Goal: Information Seeking & Learning: Compare options

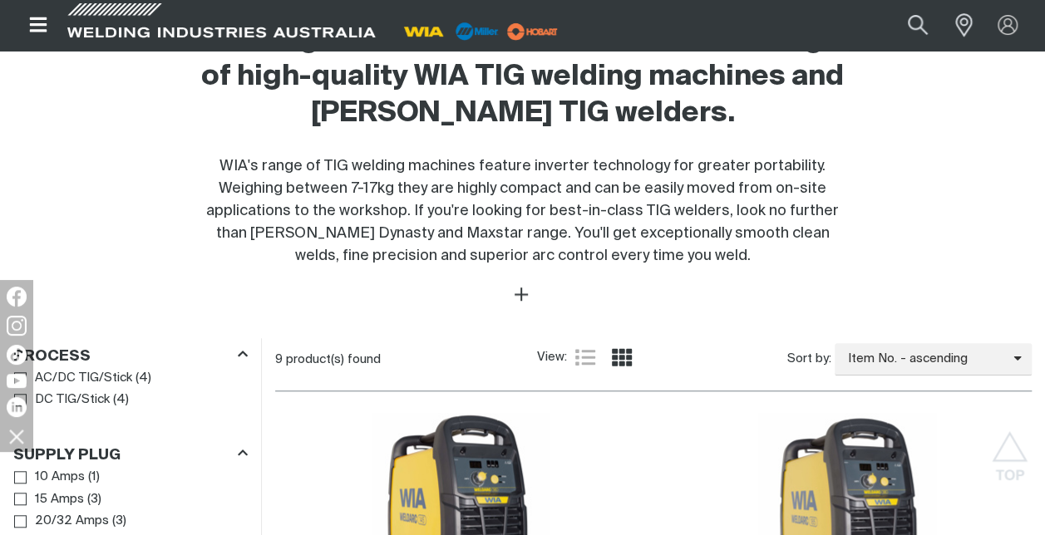
scroll to position [748, 0]
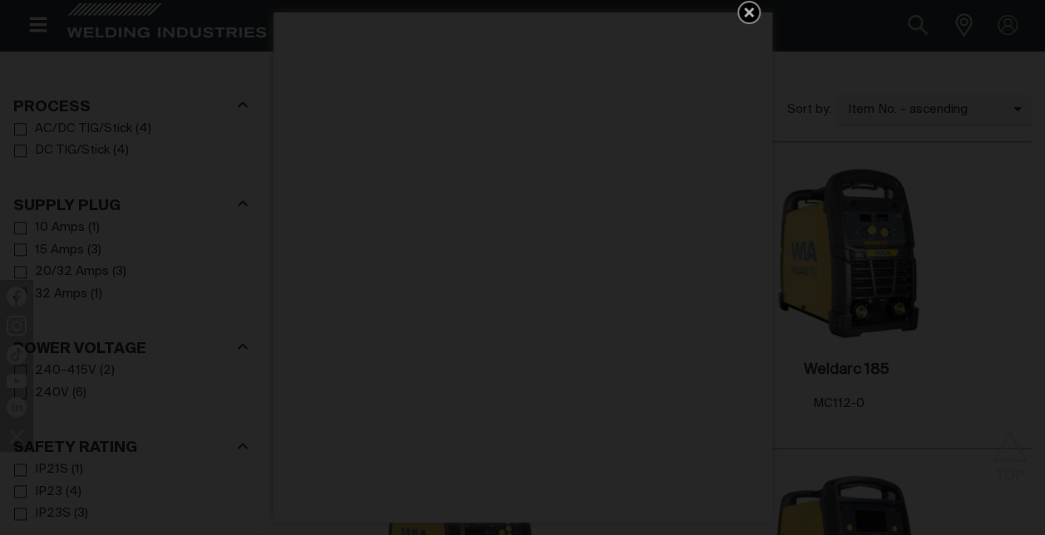
click at [755, 21] on icon "Get 5 WIA Welding Guides Free!" at bounding box center [749, 12] width 20 height 20
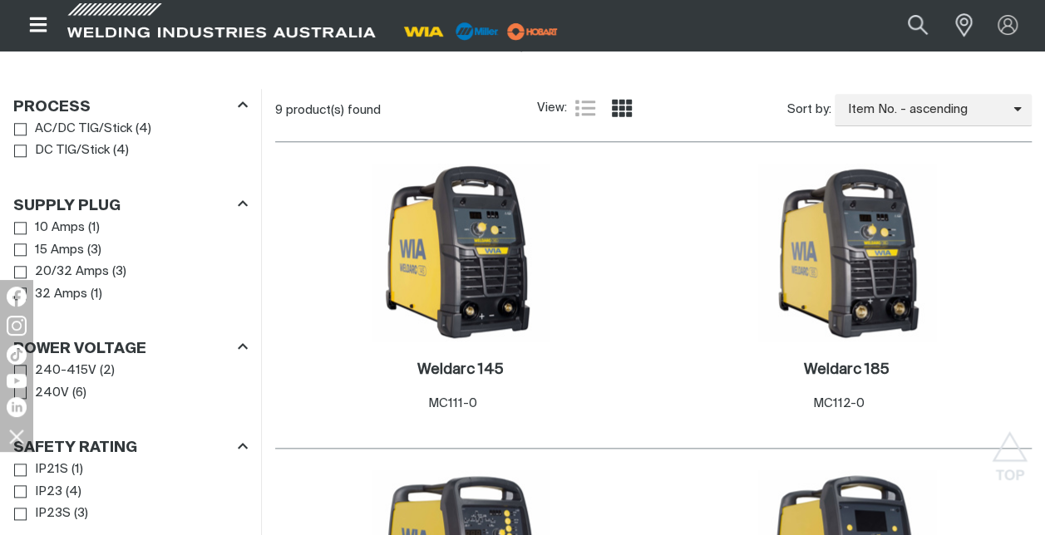
click at [121, 131] on span "AC/DC TIG/Stick" at bounding box center [83, 129] width 97 height 19
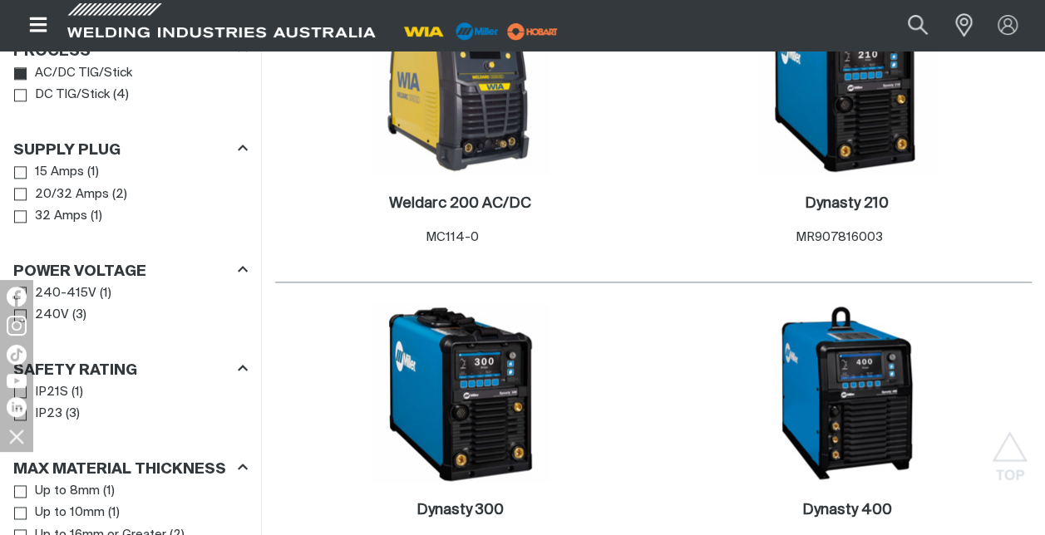
scroll to position [831, 0]
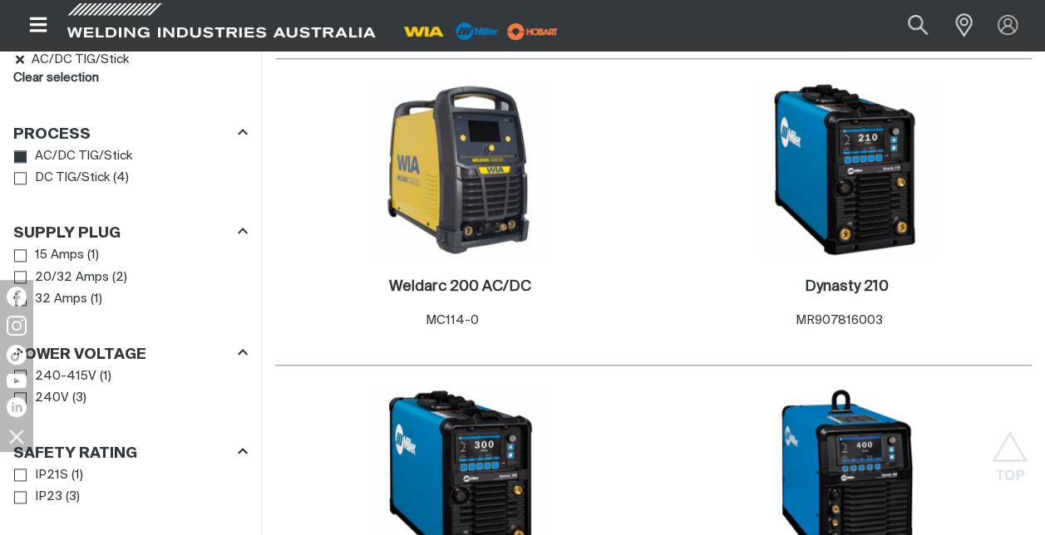
click at [91, 253] on span "( 1 )" at bounding box center [93, 255] width 12 height 19
click at [24, 254] on span "Supply Plug" at bounding box center [20, 255] width 12 height 12
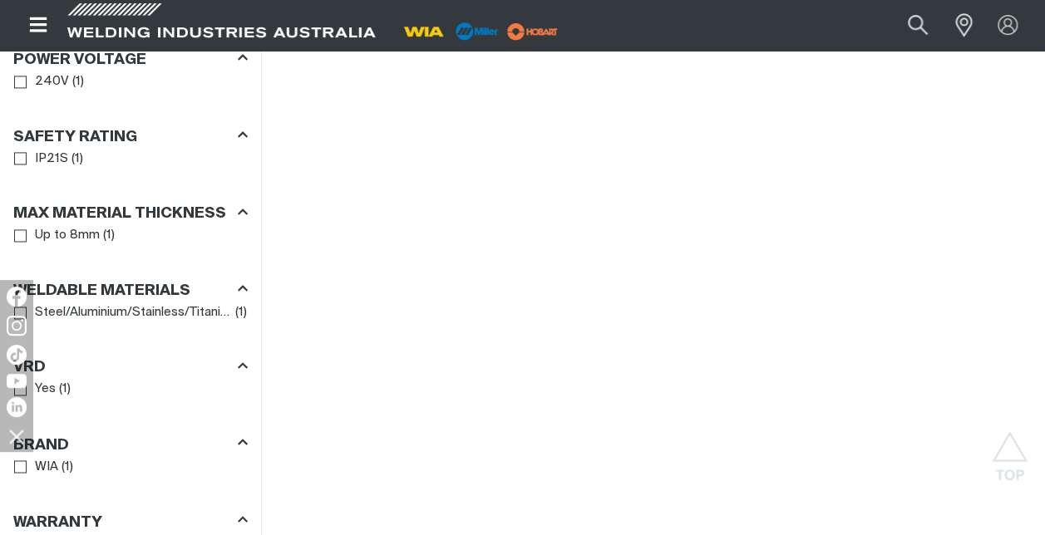
scroll to position [1247, 0]
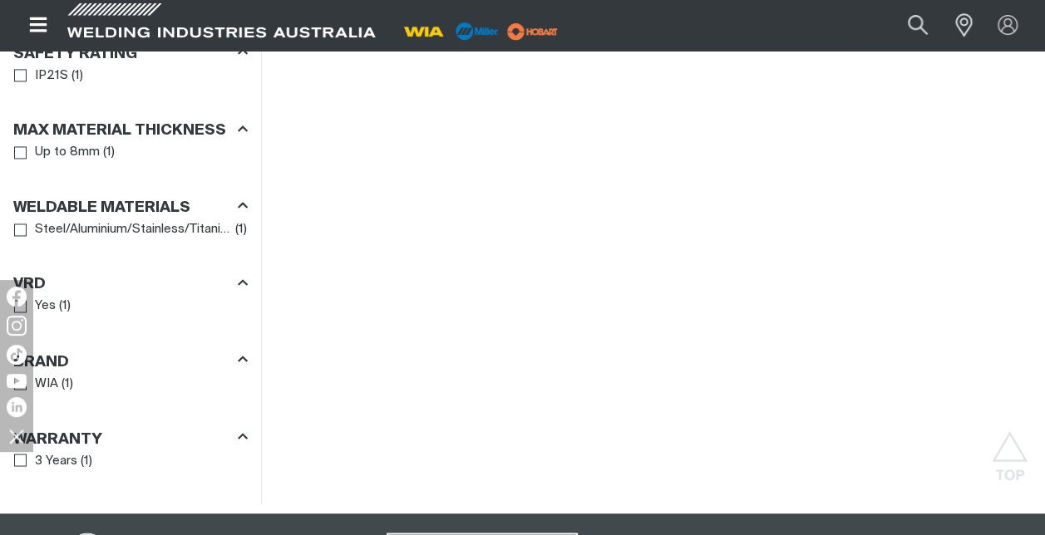
click at [131, 224] on span "Steel/Aluminium/Stainless/Titanium/Copper" at bounding box center [133, 229] width 197 height 19
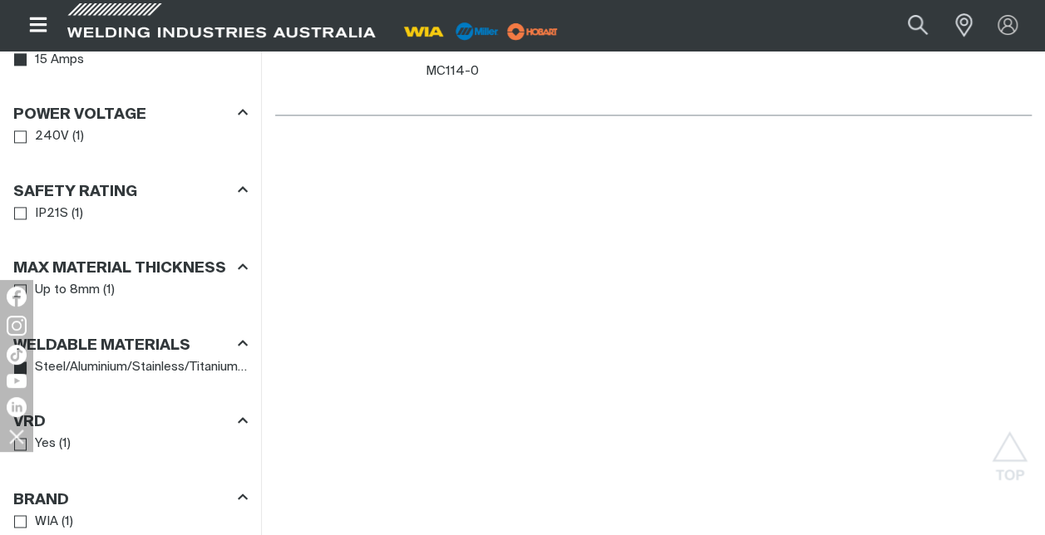
scroll to position [748, 0]
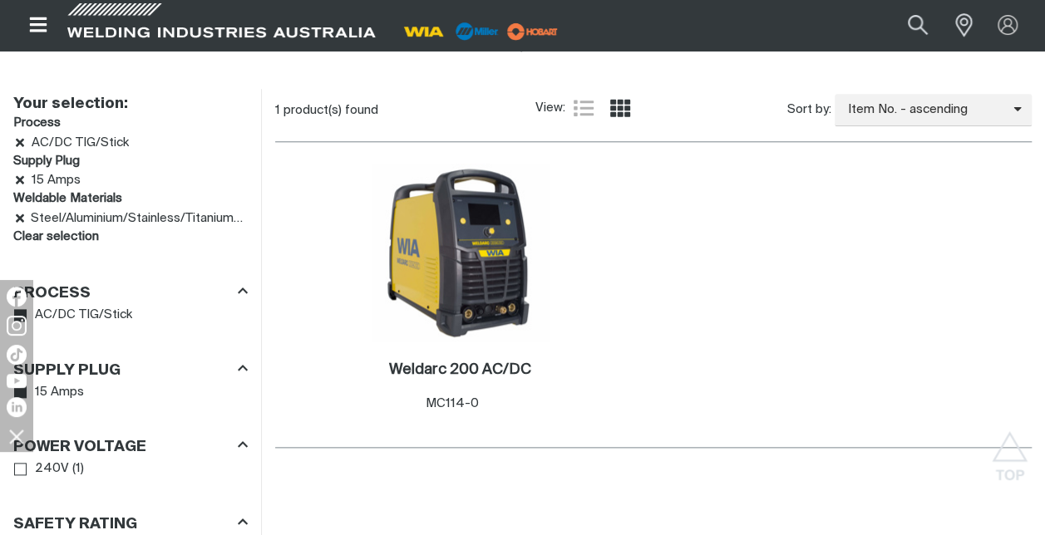
click at [465, 267] on img at bounding box center [461, 253] width 178 height 178
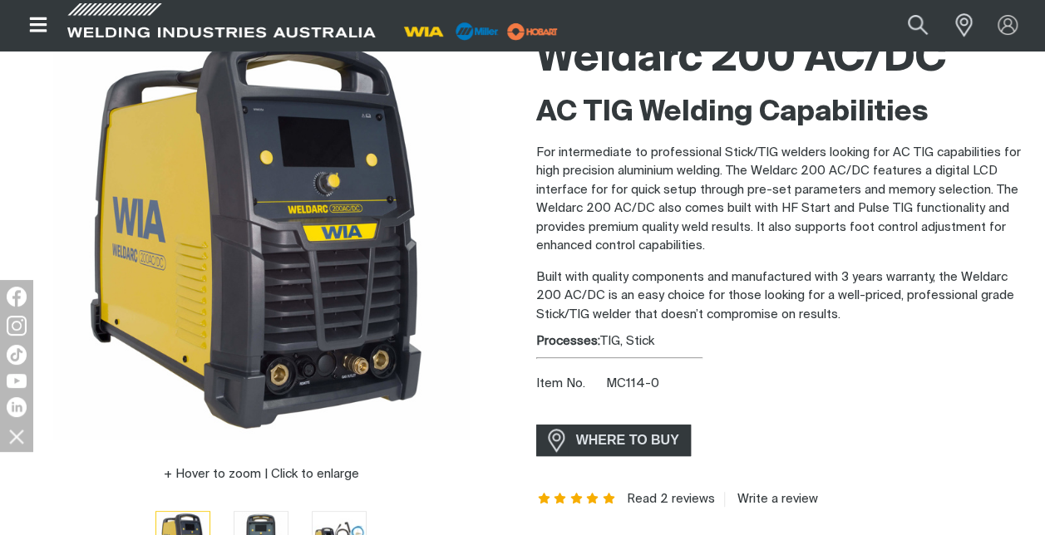
scroll to position [249, 0]
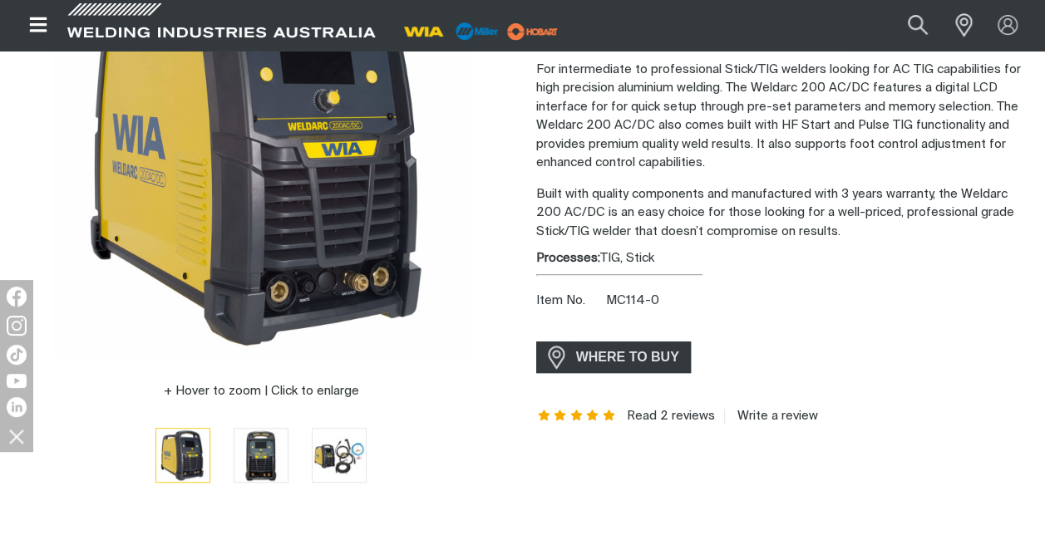
click at [599, 353] on span "WHERE TO BUY" at bounding box center [627, 357] width 125 height 27
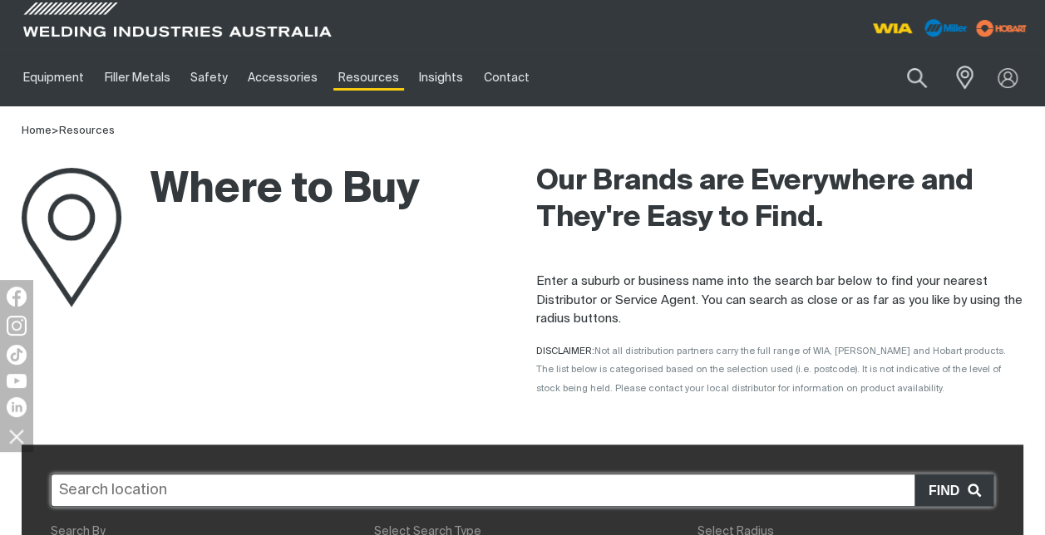
scroll to position [83, 0]
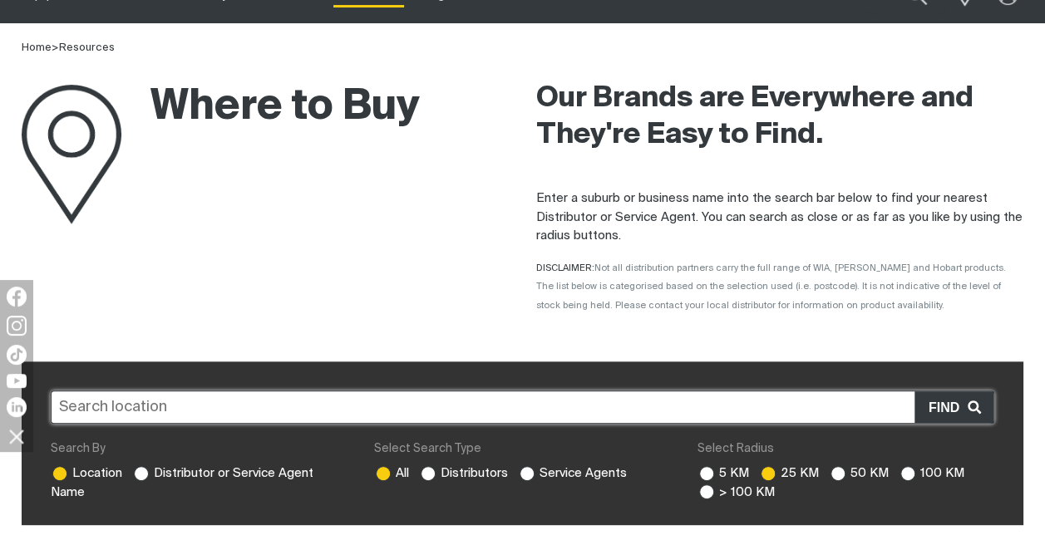
click at [452, 403] on input "text" at bounding box center [523, 407] width 944 height 33
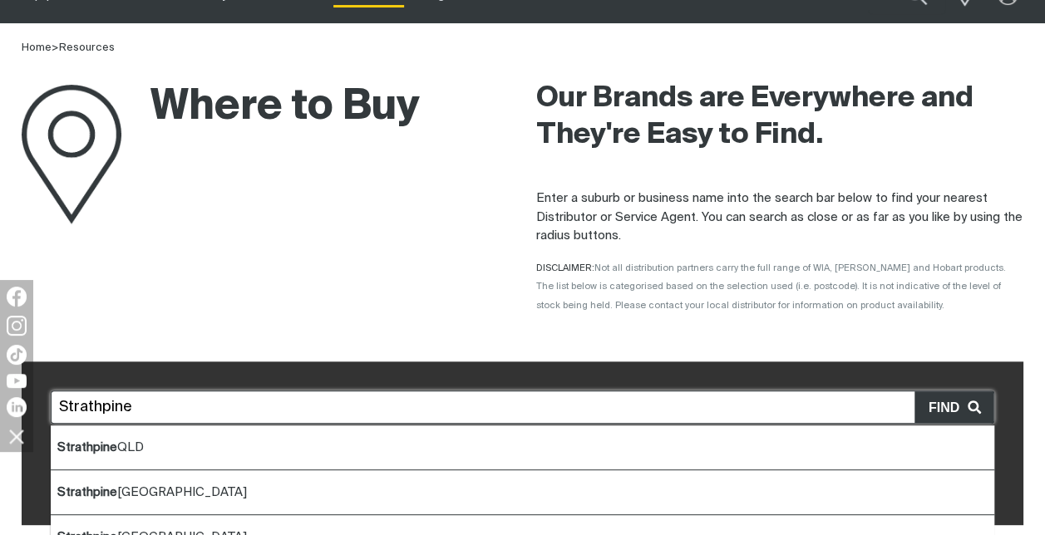
click at [128, 448] on span "Strathpine QLD" at bounding box center [100, 447] width 86 height 12
type input "Strathpine QLD"
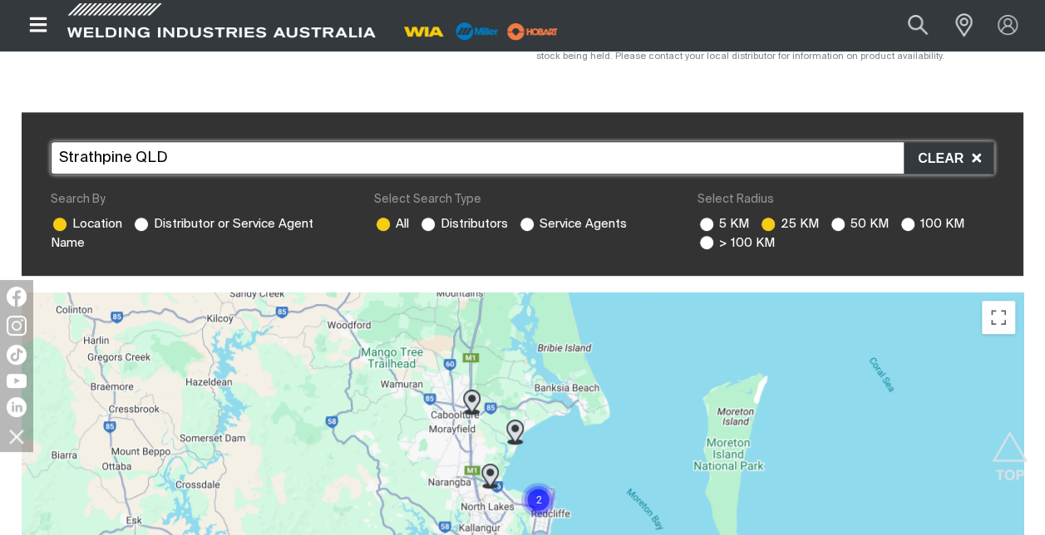
scroll to position [416, 0]
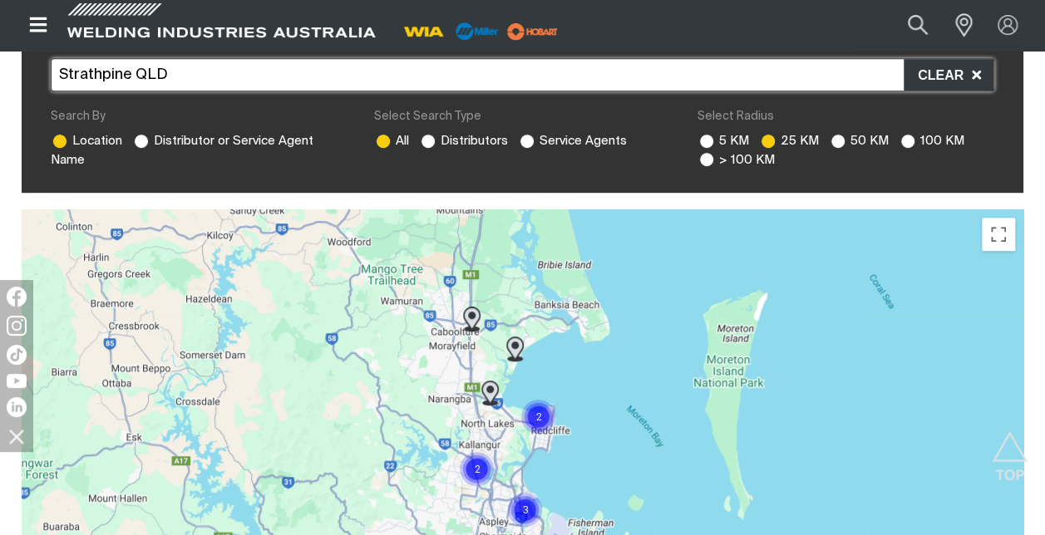
click at [477, 467] on img "Cluster of 2 markers" at bounding box center [476, 469] width 51 height 51
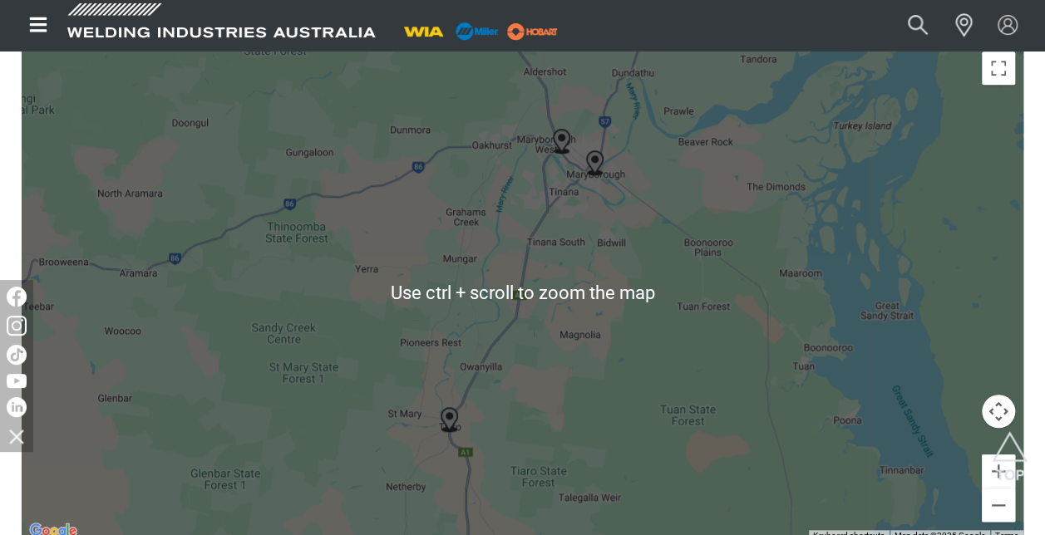
scroll to position [665, 0]
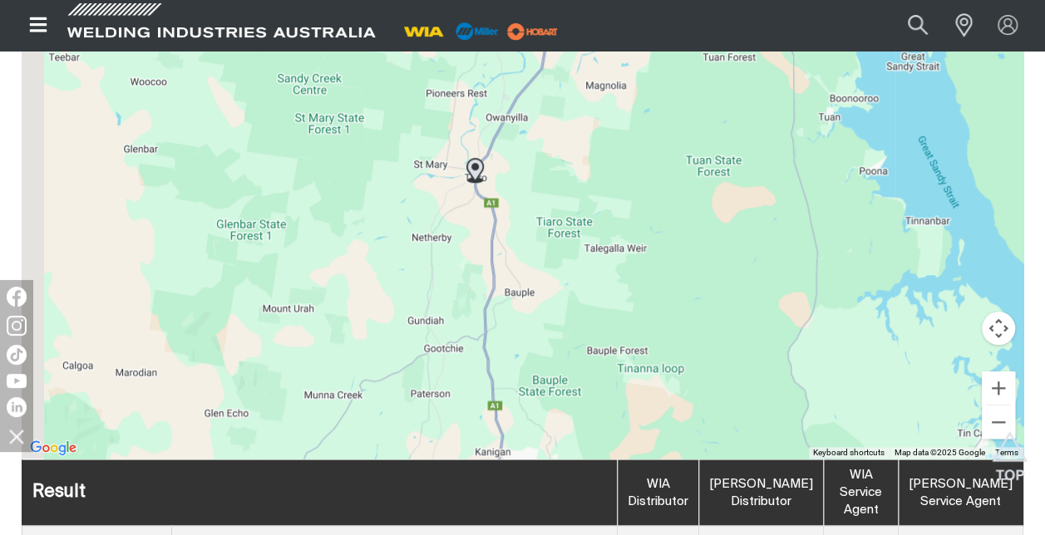
drag, startPoint x: 651, startPoint y: 303, endPoint x: 677, endPoint y: 131, distance: 173.2
click at [677, 131] on div at bounding box center [523, 209] width 1002 height 499
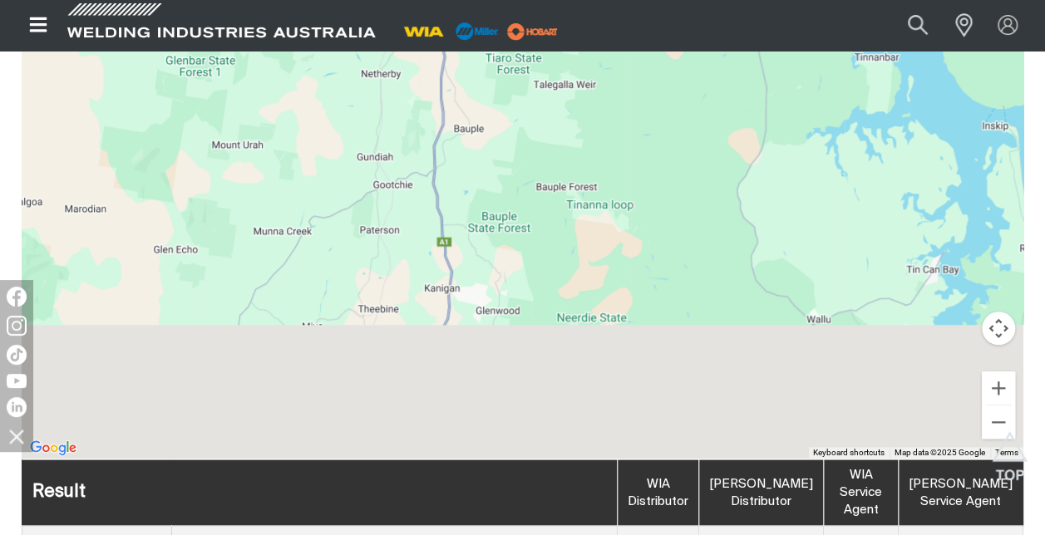
drag, startPoint x: 639, startPoint y: 336, endPoint x: 507, endPoint y: 23, distance: 339.4
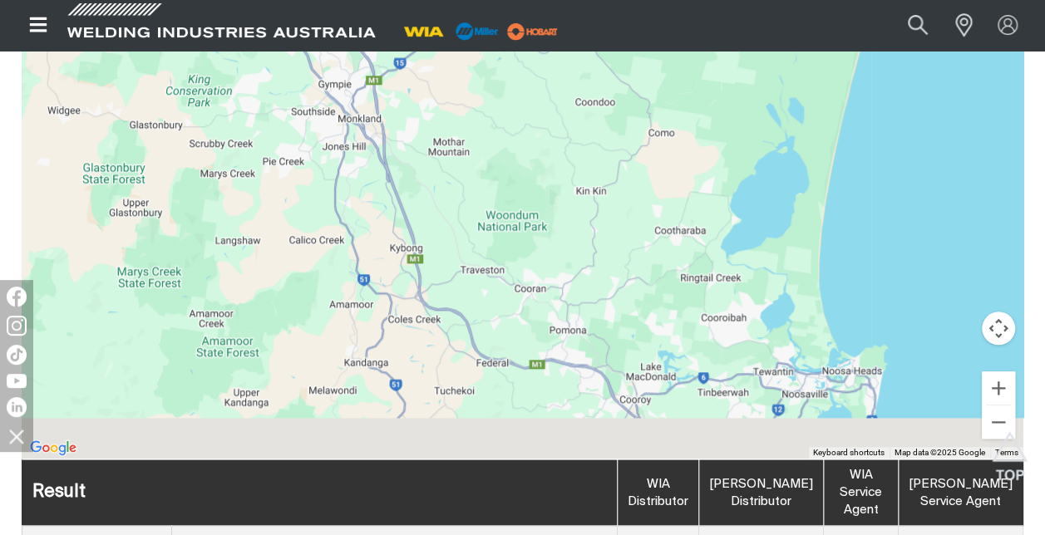
drag, startPoint x: 567, startPoint y: 313, endPoint x: 553, endPoint y: 91, distance: 223.2
click at [559, 135] on div at bounding box center [523, 209] width 1002 height 499
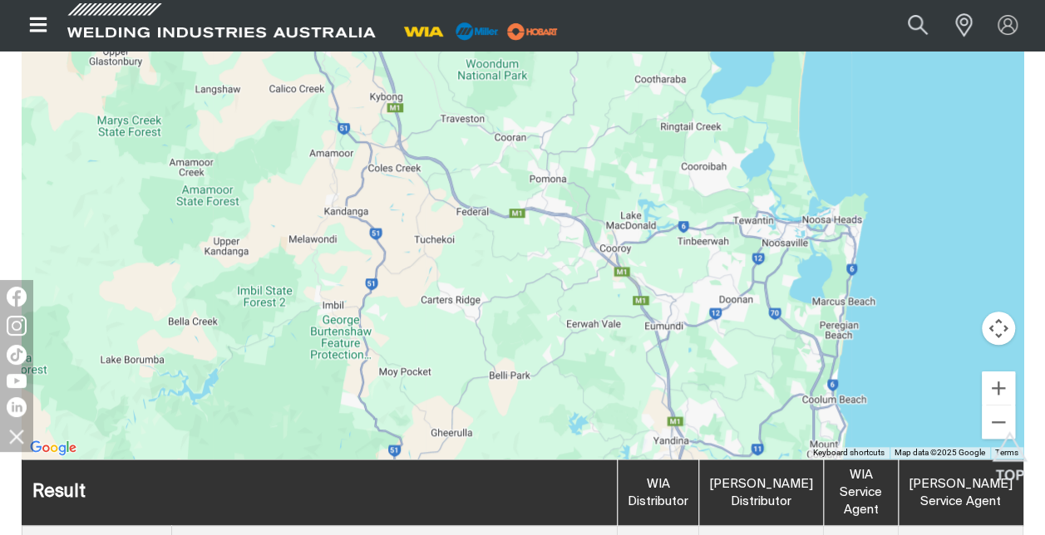
drag, startPoint x: 695, startPoint y: 298, endPoint x: 587, endPoint y: 4, distance: 312.7
click at [625, 107] on div at bounding box center [523, 209] width 1002 height 499
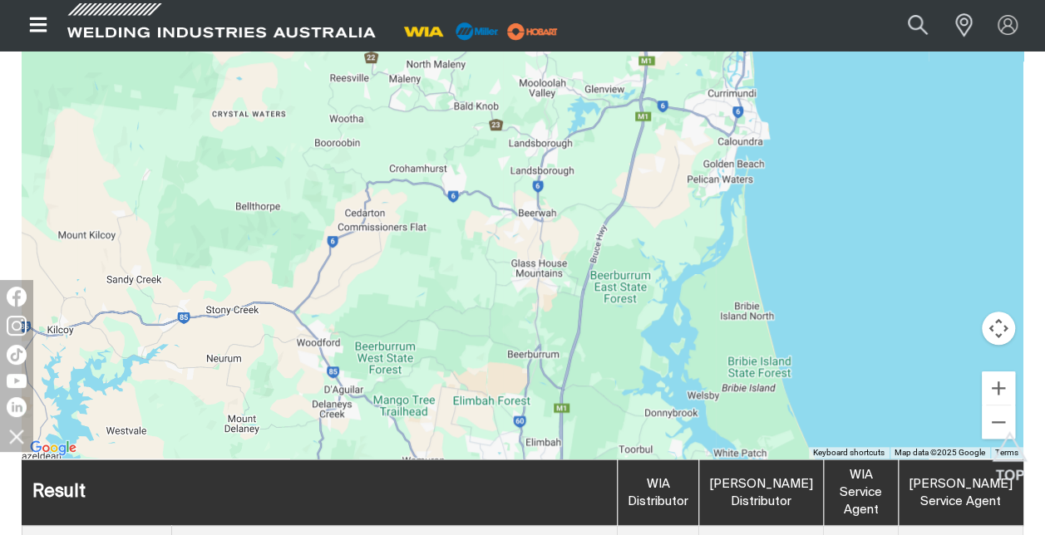
drag, startPoint x: 649, startPoint y: 308, endPoint x: 622, endPoint y: 8, distance: 300.5
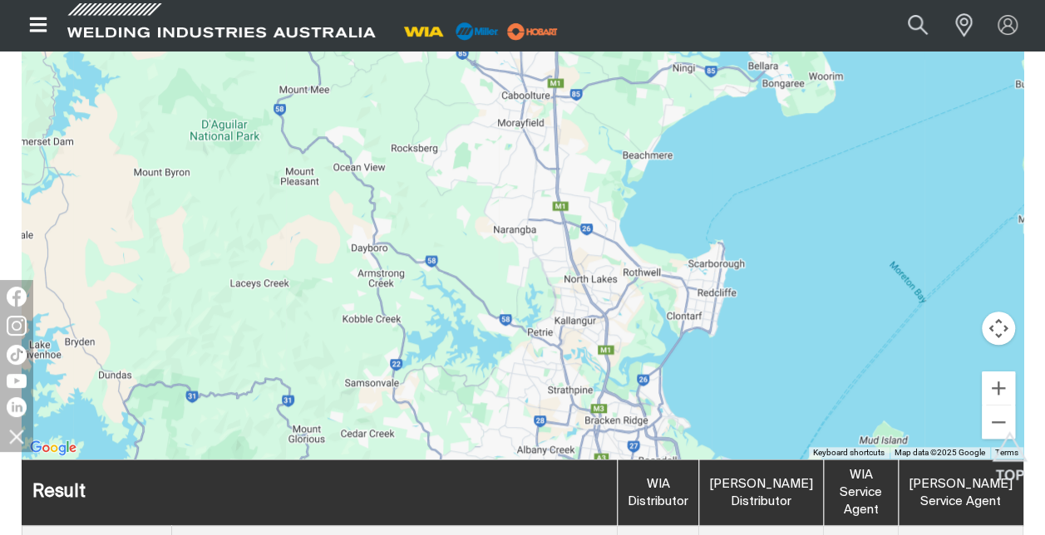
drag, startPoint x: 665, startPoint y: 326, endPoint x: 657, endPoint y: -86, distance: 412.4
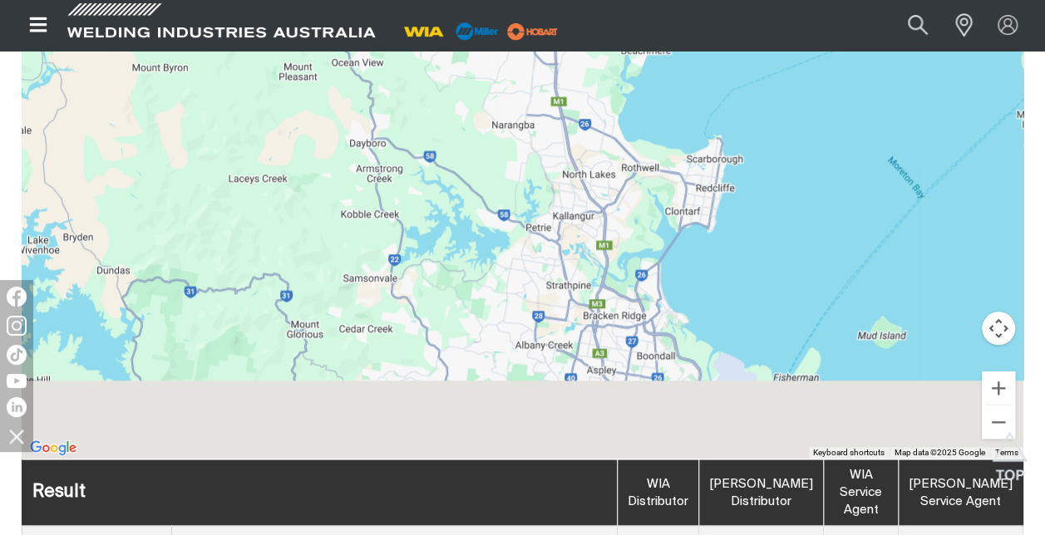
drag, startPoint x: 589, startPoint y: 388, endPoint x: 586, endPoint y: 278, distance: 109.8
click at [586, 278] on div at bounding box center [523, 209] width 1002 height 499
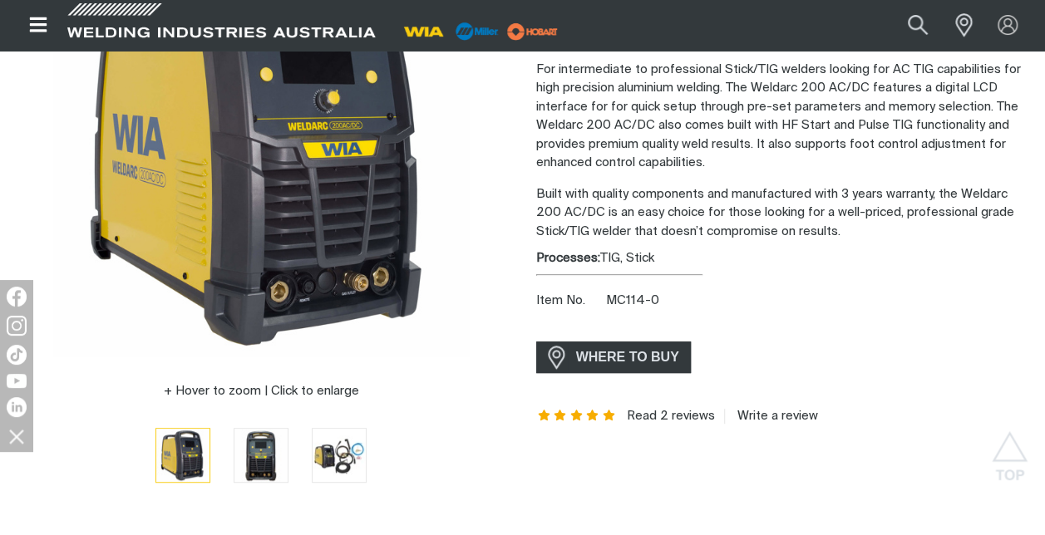
scroll to position [333, 0]
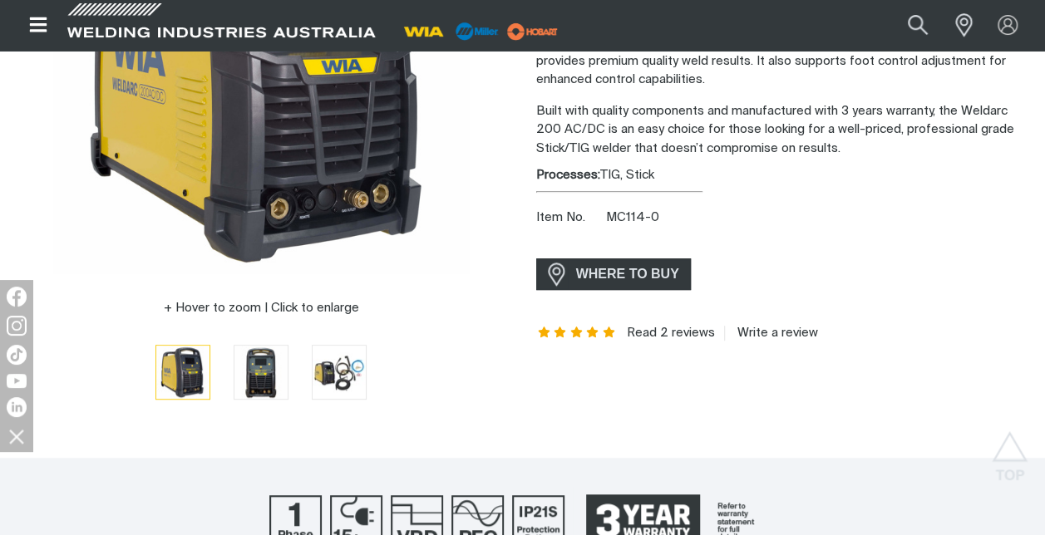
click at [643, 269] on span "WHERE TO BUY" at bounding box center [627, 274] width 125 height 27
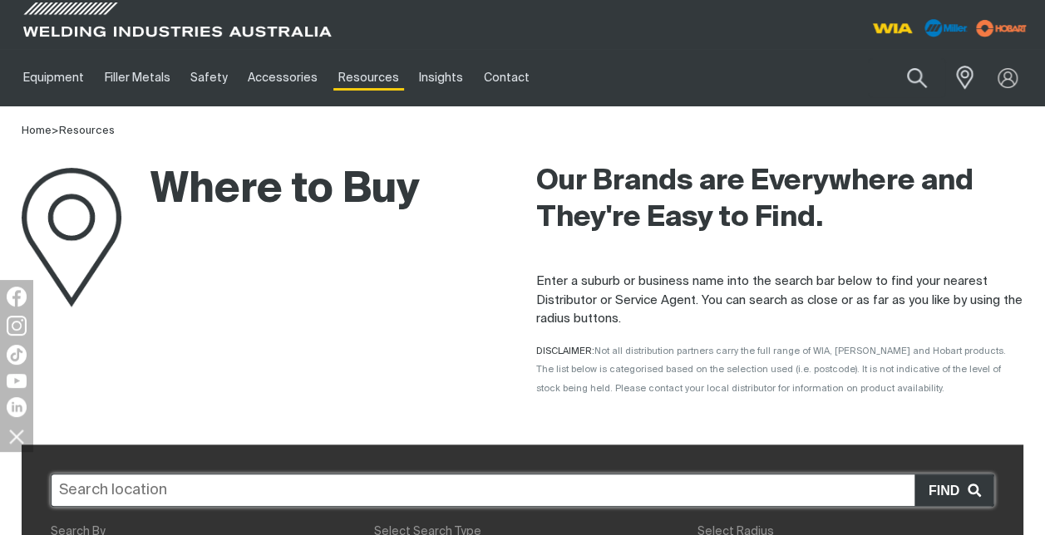
scroll to position [83, 0]
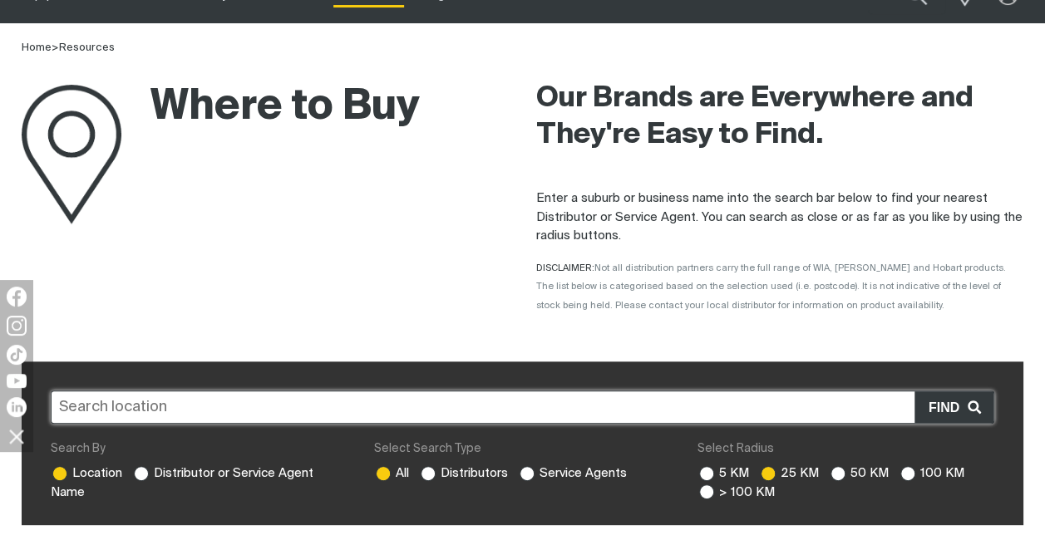
click at [329, 411] on input "text" at bounding box center [523, 407] width 944 height 33
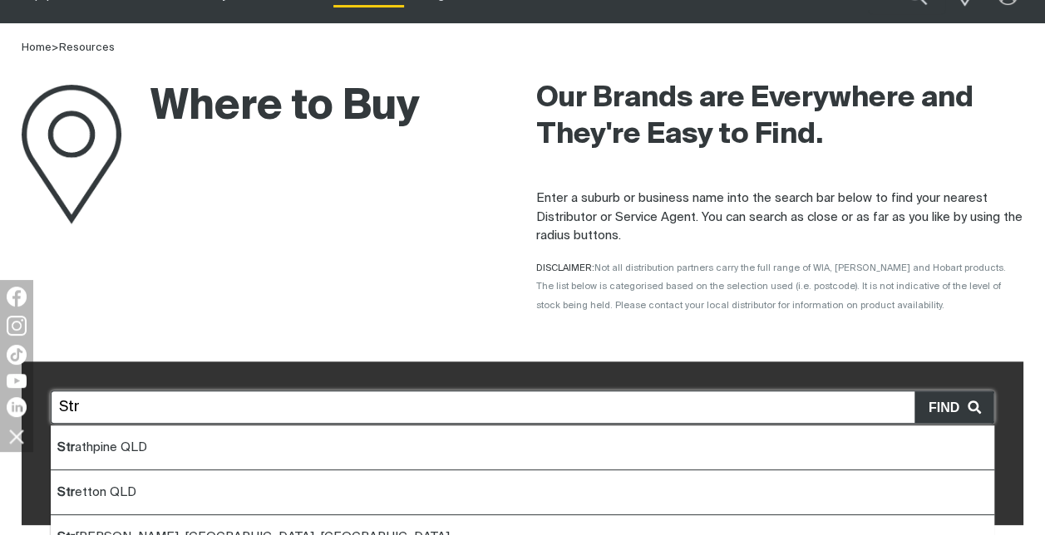
click at [263, 456] on li "Str athpine QLD" at bounding box center [523, 448] width 944 height 45
type input "Strathpine QLD"
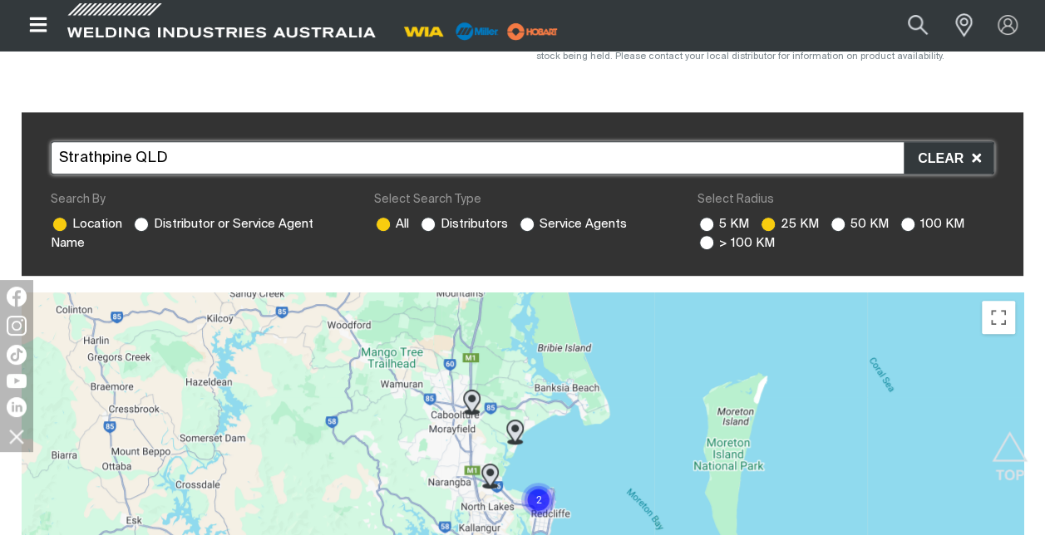
scroll to position [499, 0]
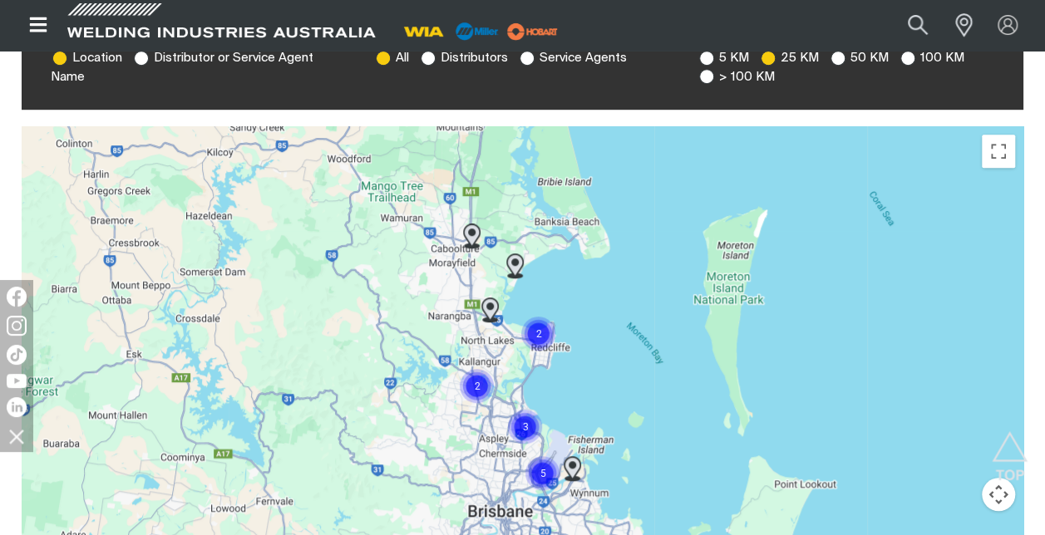
click at [487, 306] on img at bounding box center [490, 310] width 31 height 38
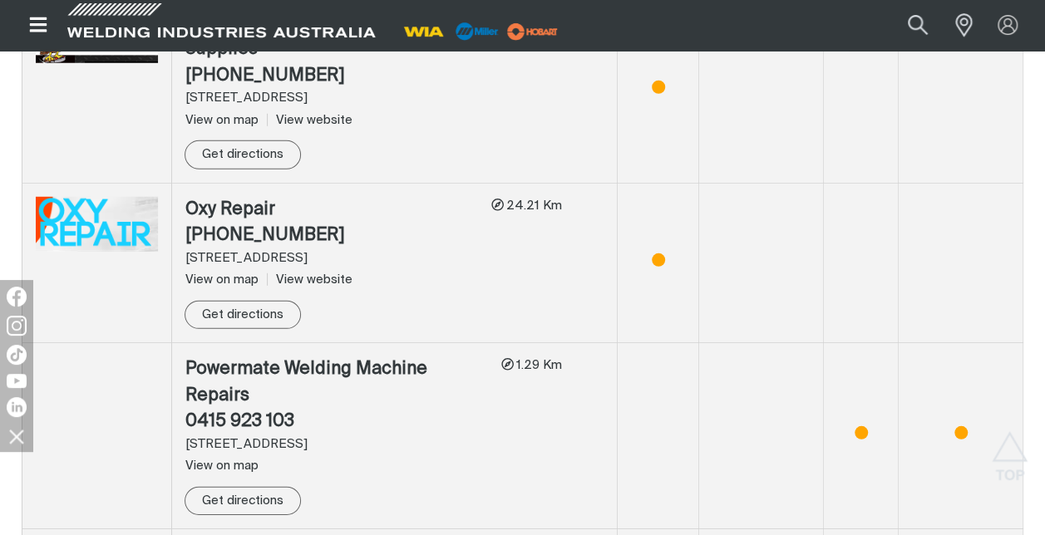
scroll to position [2316, 0]
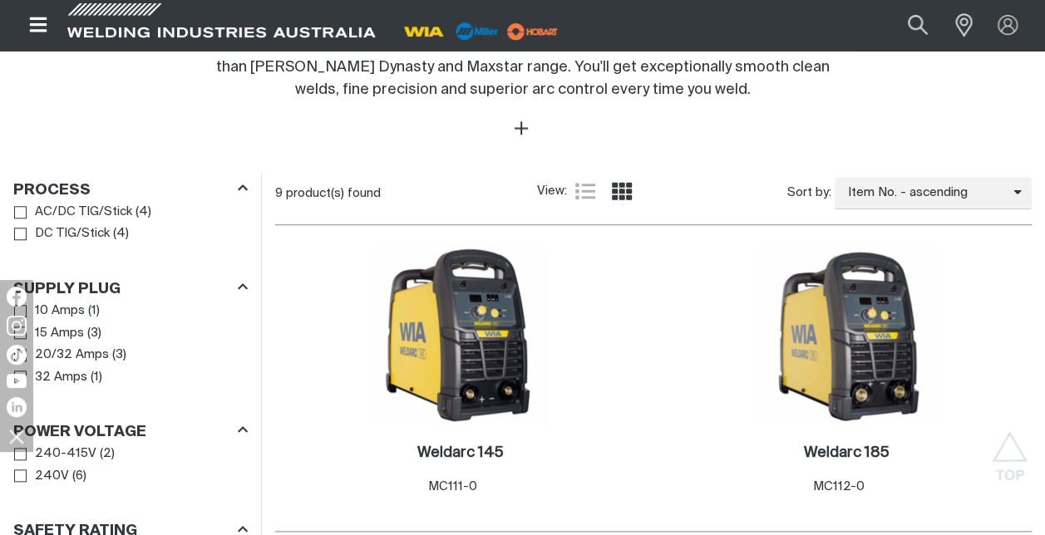
scroll to position [748, 0]
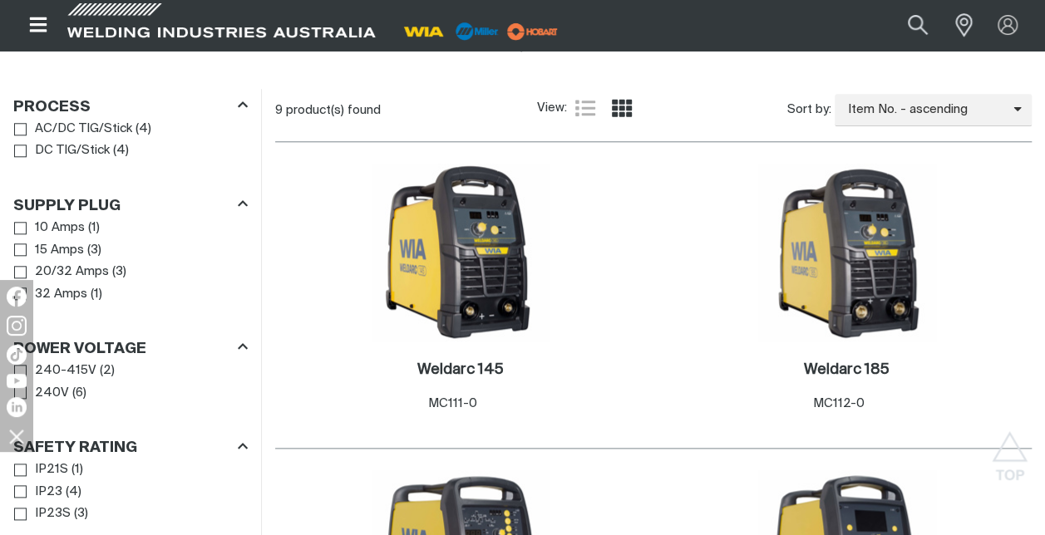
click at [91, 129] on span "AC/DC TIG/Stick" at bounding box center [83, 129] width 97 height 19
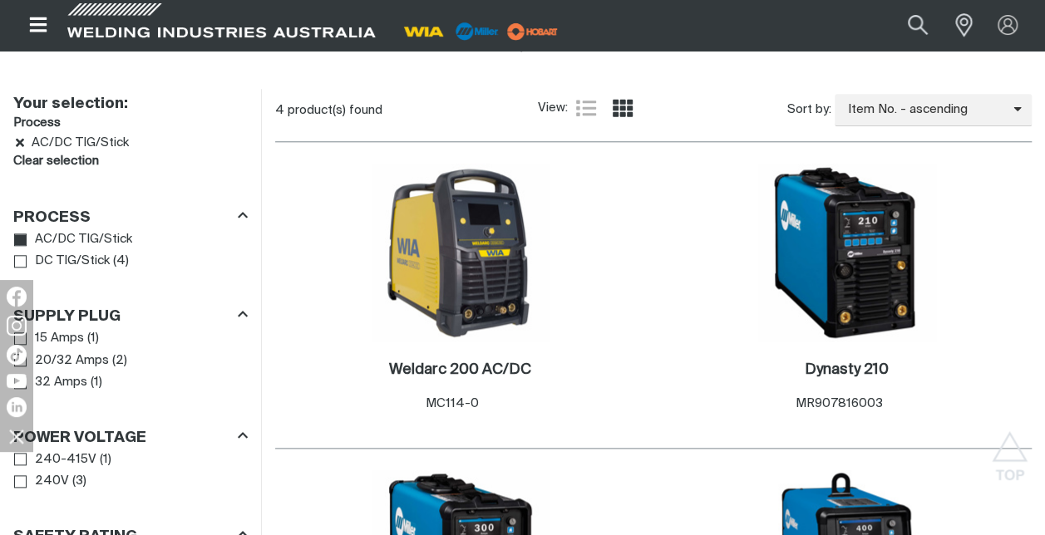
scroll to position [831, 0]
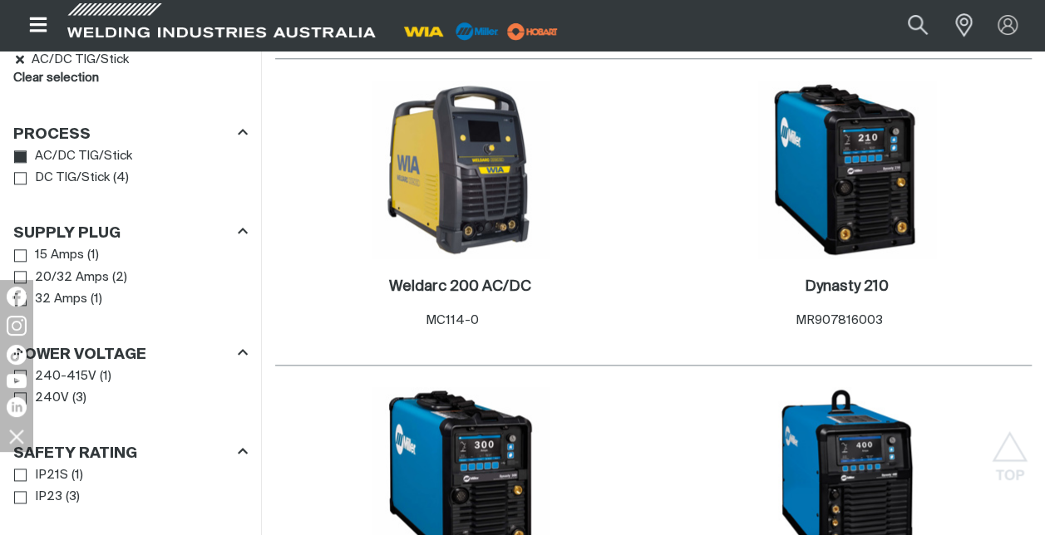
click at [76, 250] on span "15 Amps" at bounding box center [59, 255] width 49 height 19
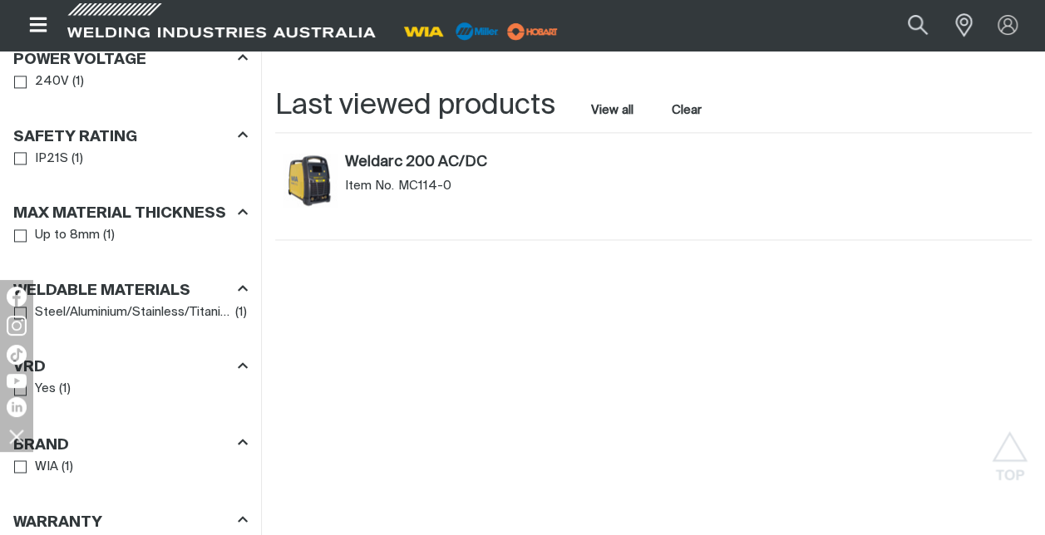
scroll to position [1247, 0]
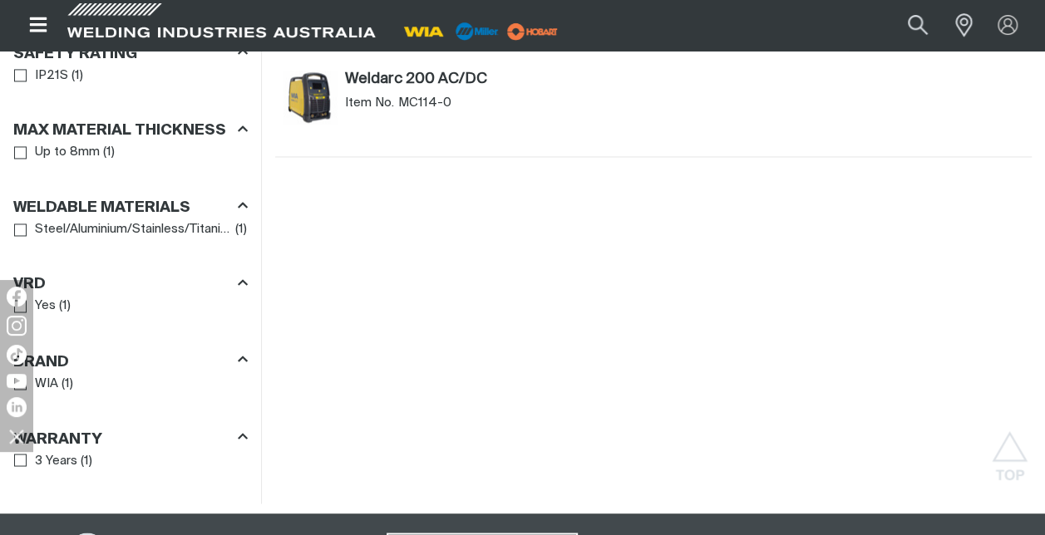
click at [161, 226] on span "Steel/Aluminium/Stainless/Titanium/Copper" at bounding box center [133, 229] width 197 height 19
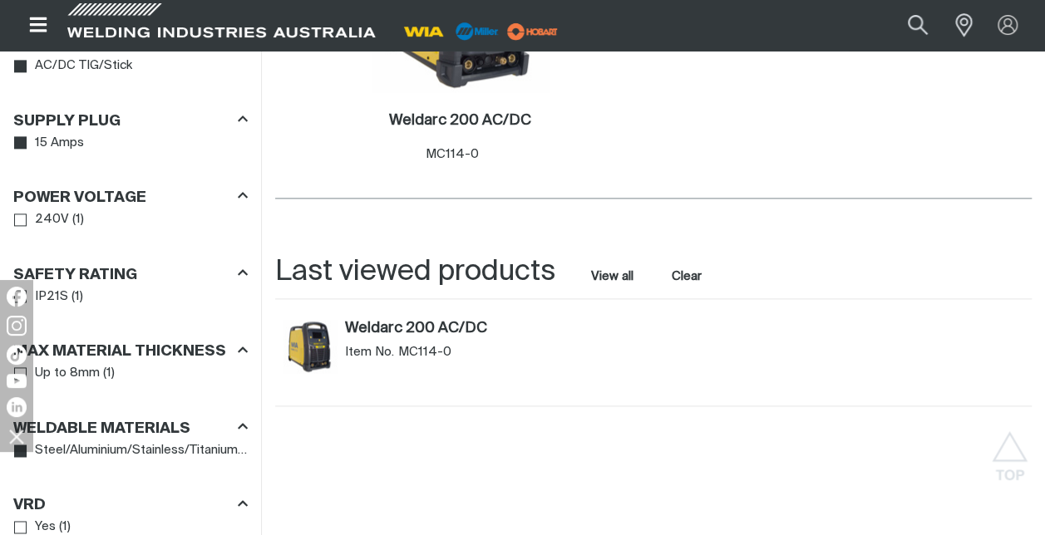
scroll to position [748, 0]
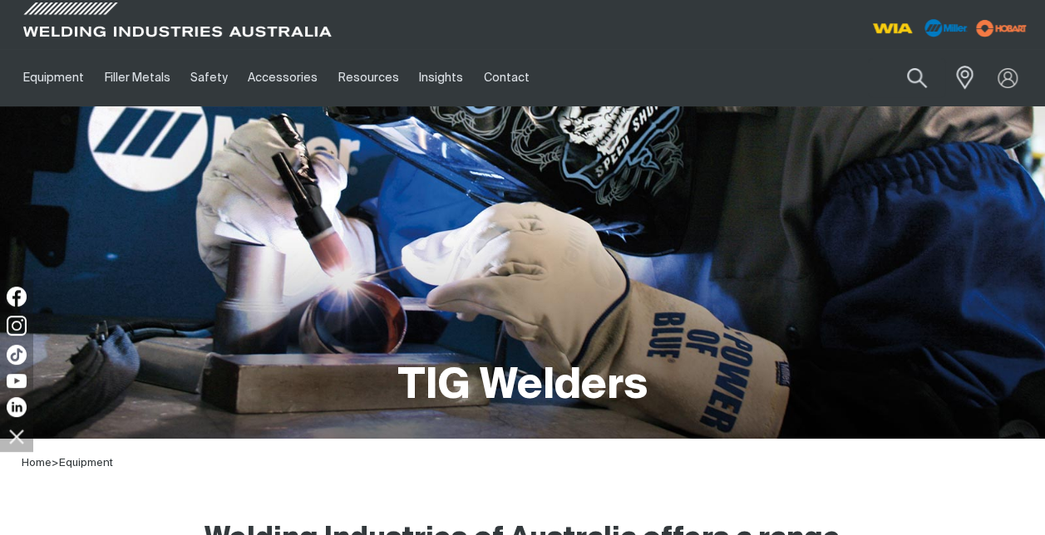
scroll to position [1247, 0]
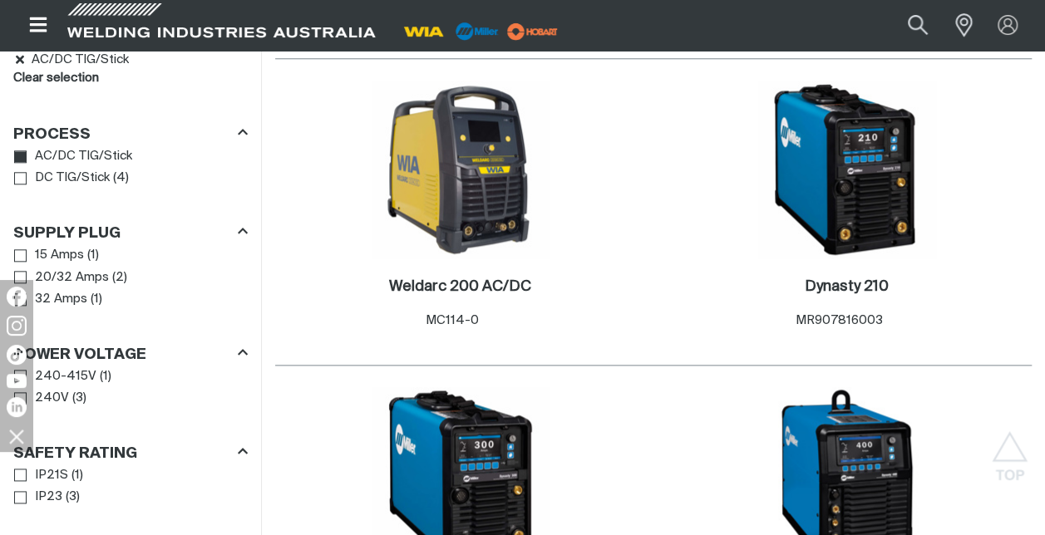
scroll to position [914, 0]
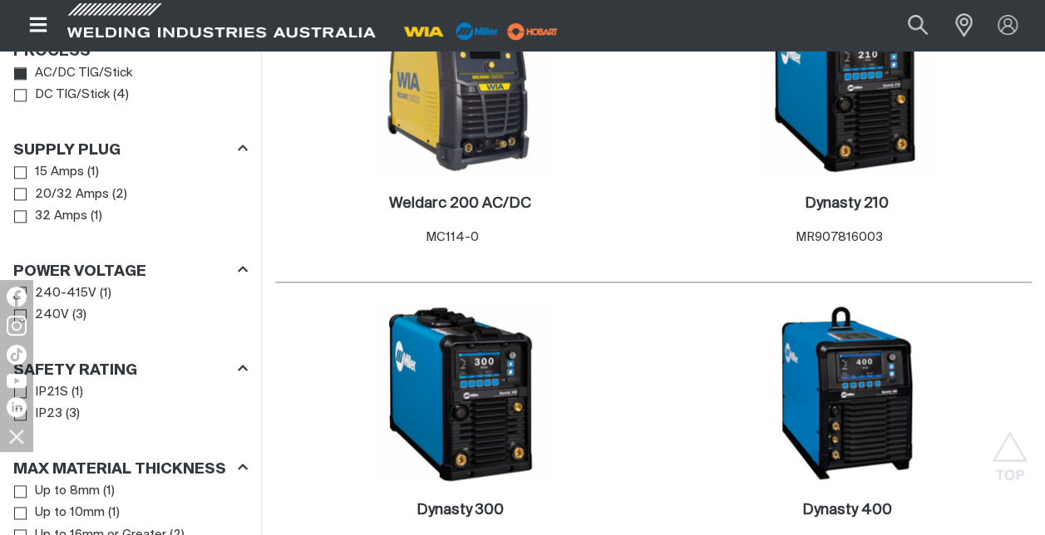
click at [77, 195] on span "20/32 Amps" at bounding box center [72, 194] width 74 height 19
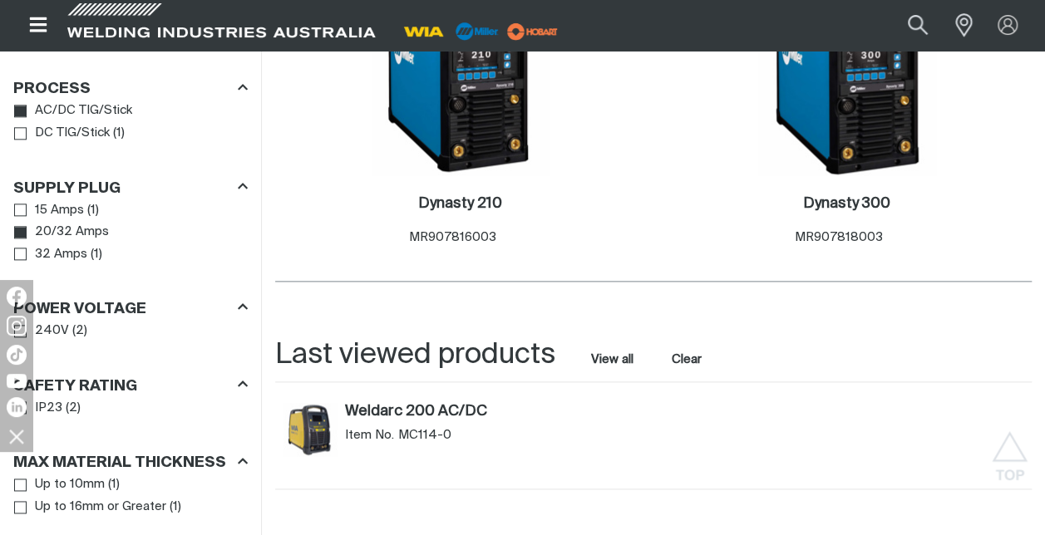
scroll to position [998, 0]
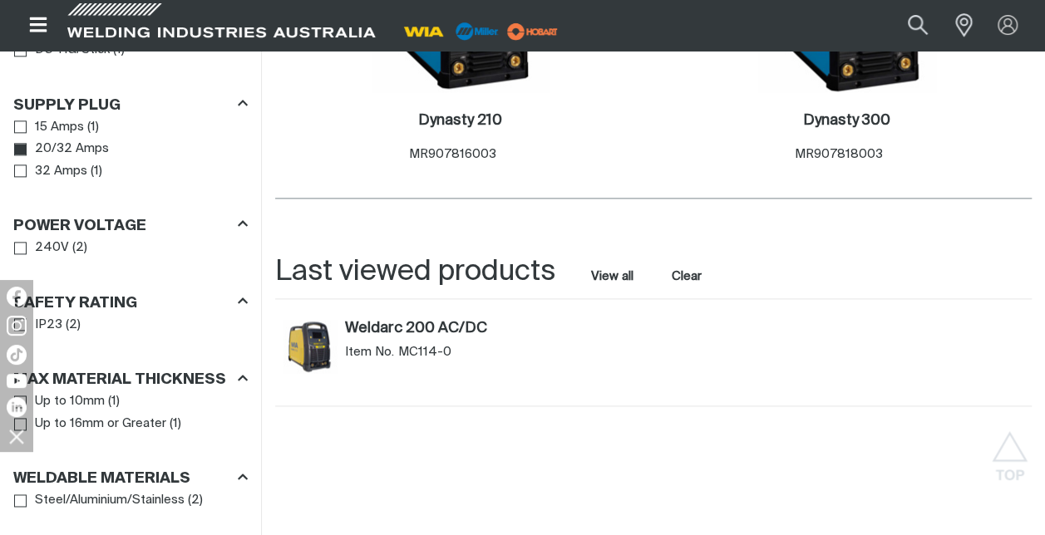
click at [20, 249] on span "Power Voltage" at bounding box center [20, 248] width 12 height 12
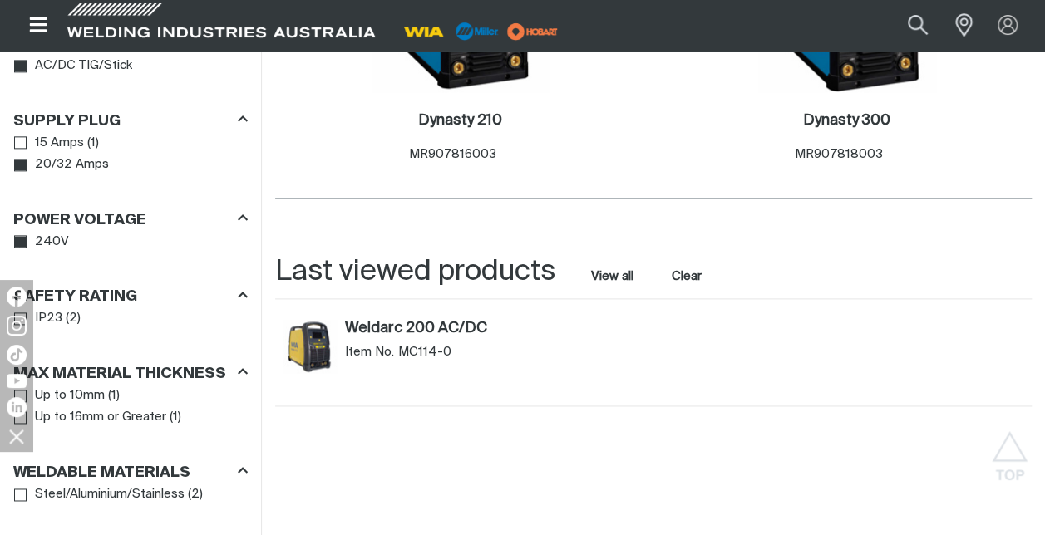
click at [21, 244] on icon "Power Voltage" at bounding box center [21, 242] width 12 height 9
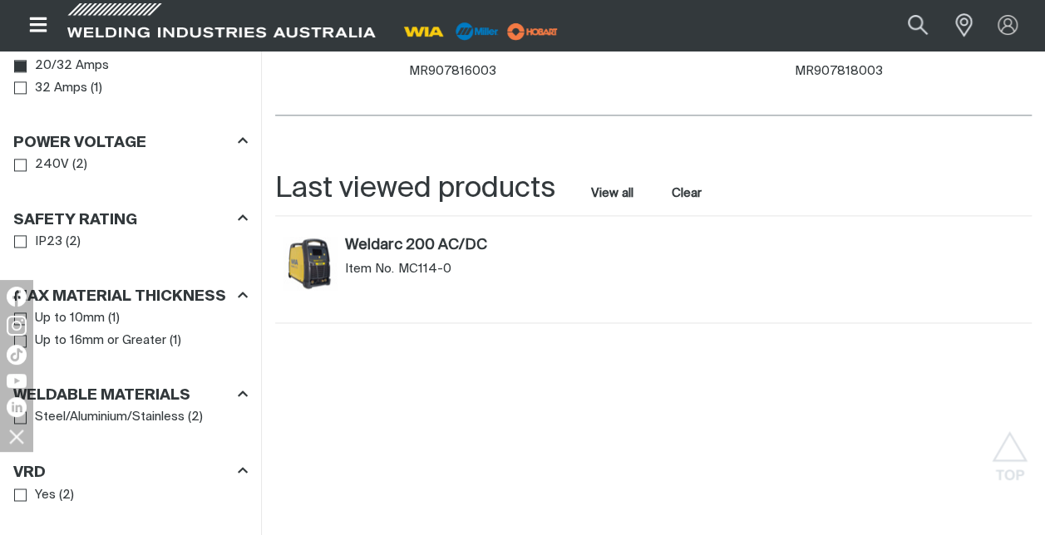
scroll to position [1164, 0]
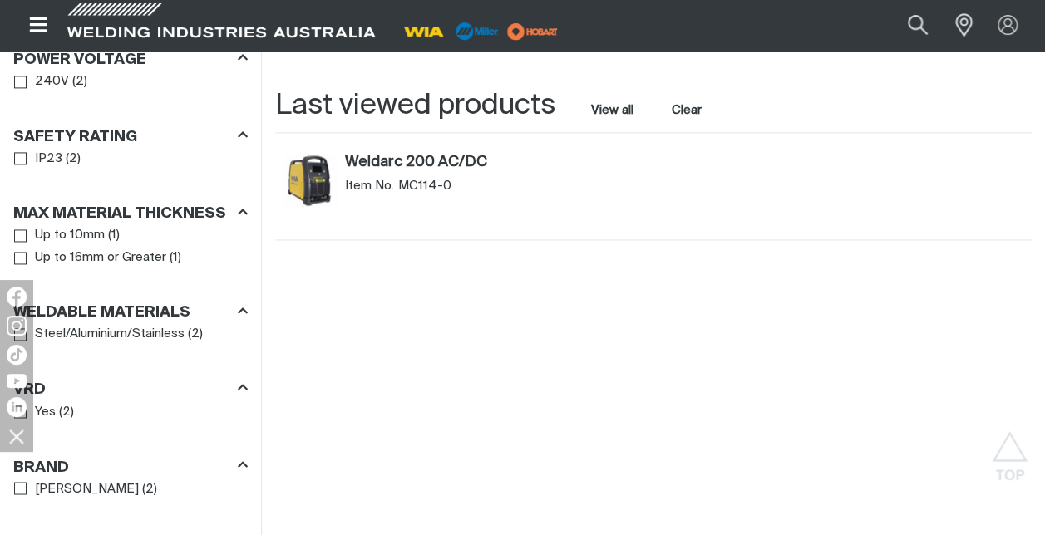
click at [173, 235] on li "Up to 10mm ( 1 )" at bounding box center [130, 235] width 233 height 22
click at [52, 234] on span "Up to 10mm" at bounding box center [70, 235] width 70 height 19
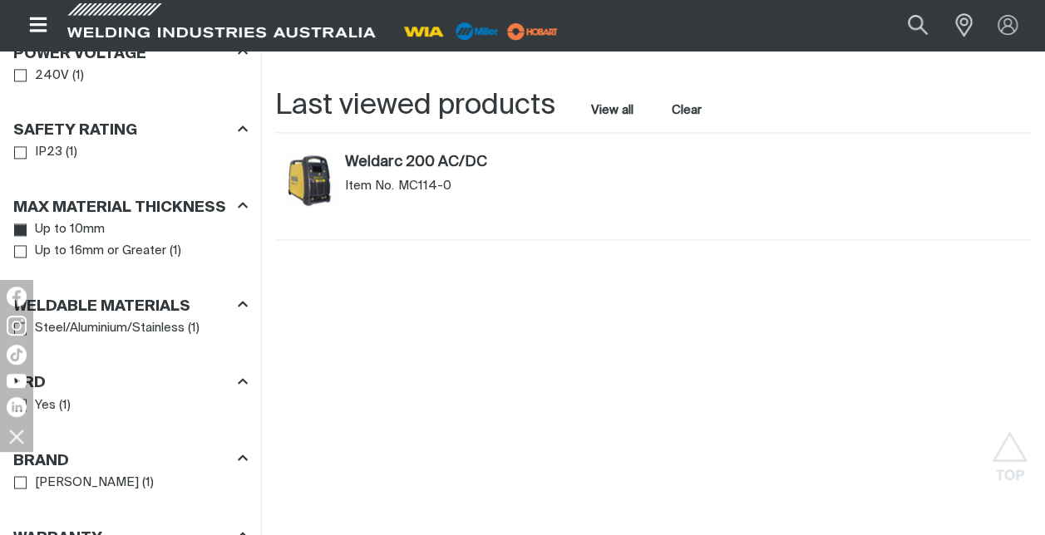
scroll to position [1247, 0]
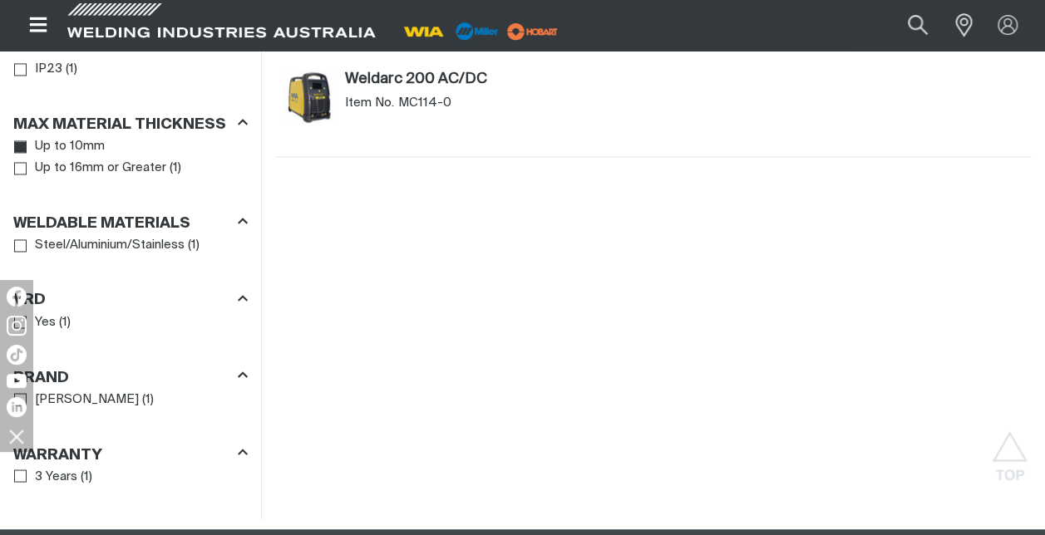
click at [181, 248] on span "Steel/Aluminium/Stainless" at bounding box center [110, 245] width 150 height 19
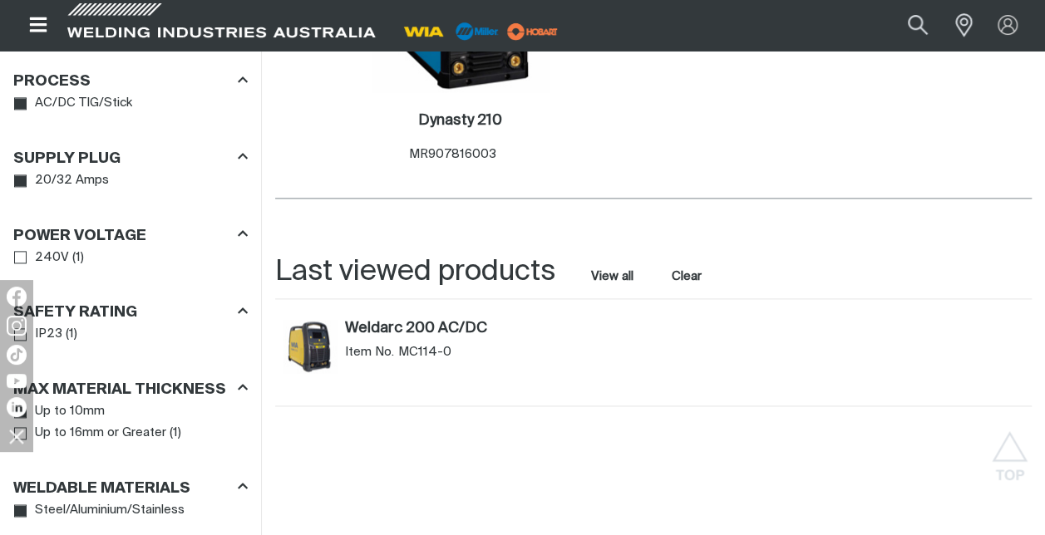
scroll to position [831, 0]
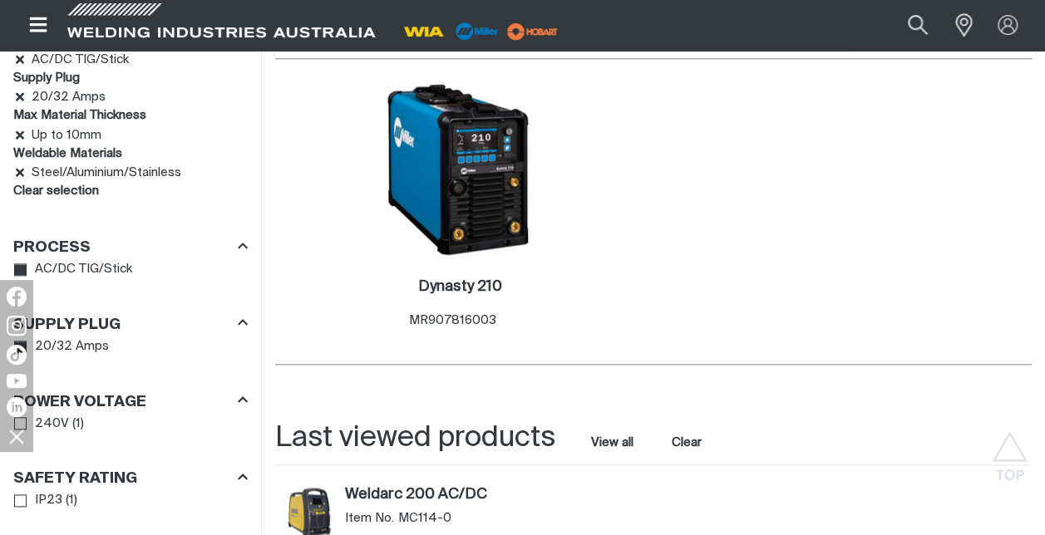
click at [447, 221] on img at bounding box center [461, 170] width 178 height 178
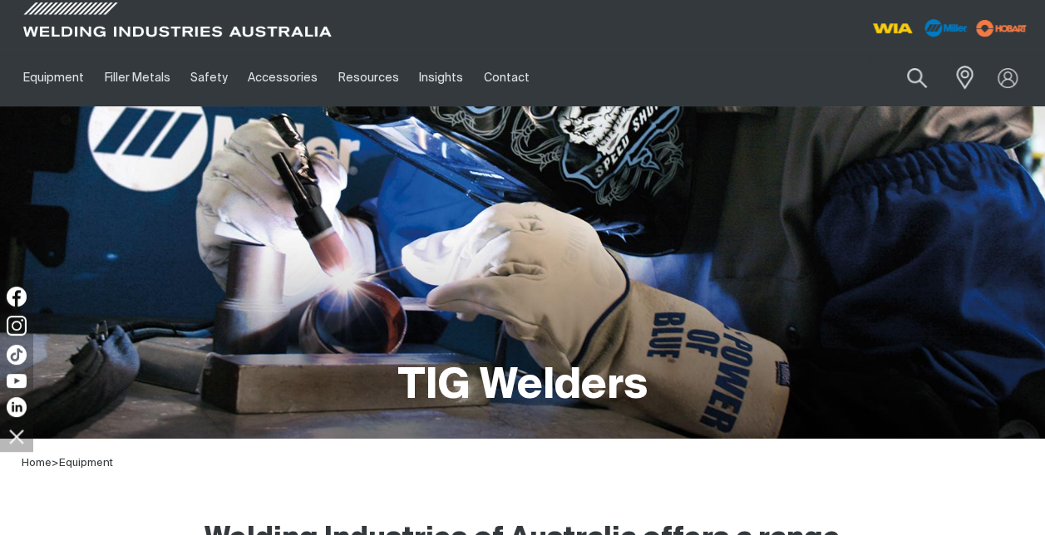
scroll to position [1247, 0]
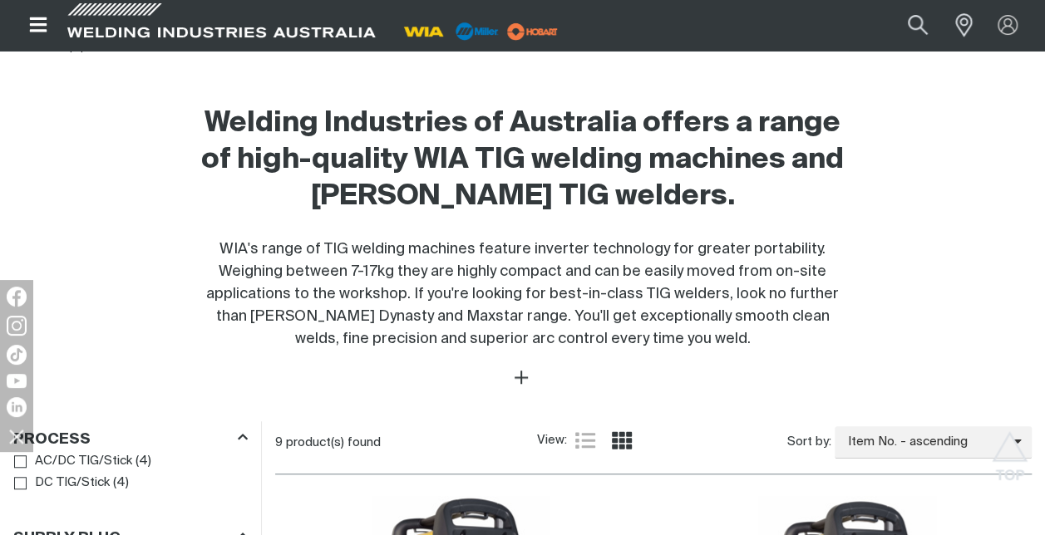
scroll to position [249, 0]
